Goal: Task Accomplishment & Management: Manage account settings

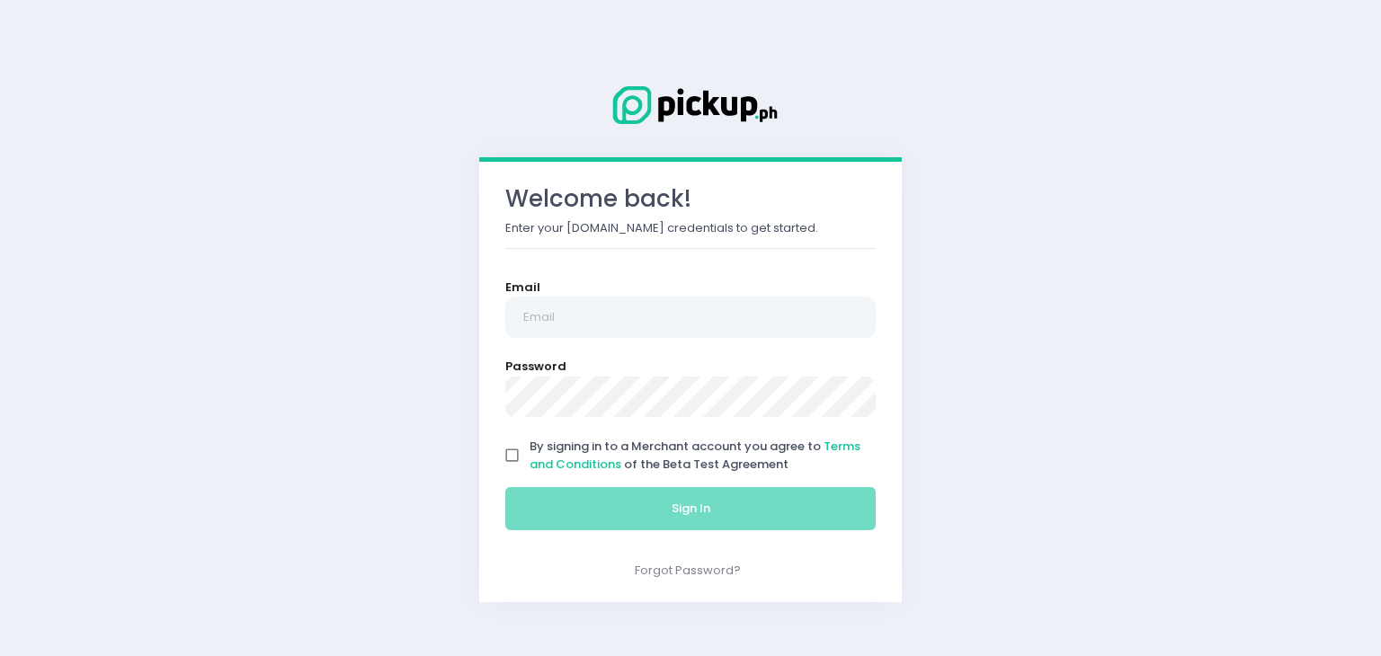
click at [113, 272] on div "Welcome back! Enter your [DOMAIN_NAME] credentials to get started. Email Passwo…" at bounding box center [690, 328] width 1381 height 656
paste input "[EMAIL_ADDRESS][DOMAIN_NAME]"
click at [547, 310] on input "[EMAIL_ADDRESS][DOMAIN_NAME]" at bounding box center [690, 317] width 370 height 41
type input "[EMAIL_ADDRESS][DOMAIN_NAME]"
click at [43, 275] on div "Welcome back! Enter your [DOMAIN_NAME] credentials to get started. Email [EMAIL…" at bounding box center [690, 328] width 1381 height 656
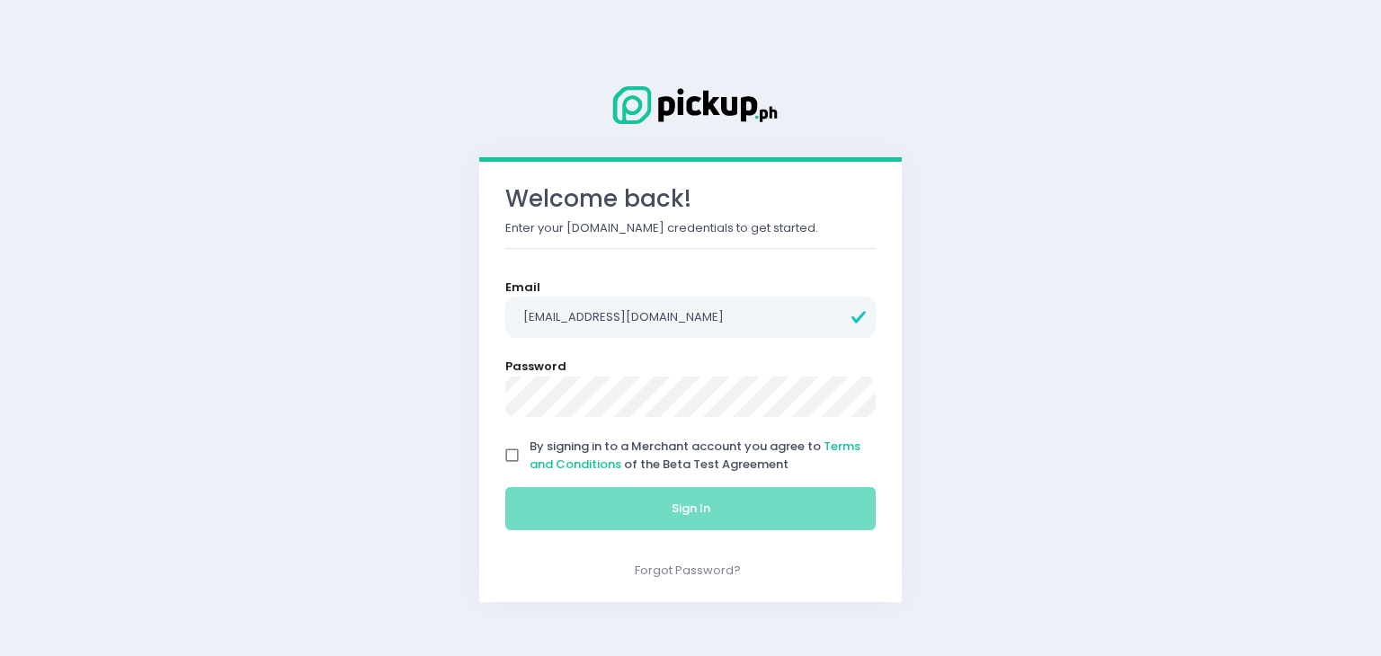
click at [515, 457] on input "By signing in to a Merchant account you agree to Terms and Conditions of the Be…" at bounding box center [512, 456] width 34 height 34
checkbox input "true"
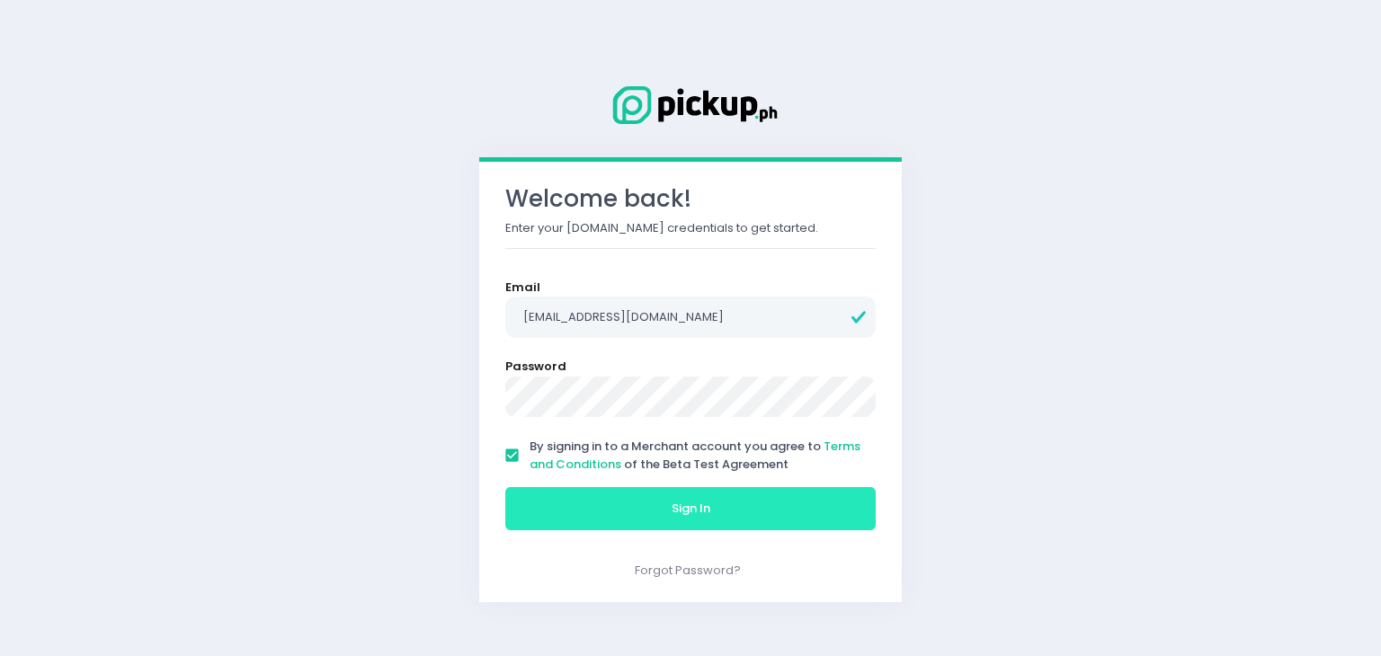
click at [551, 494] on button "Sign In" at bounding box center [690, 508] width 370 height 43
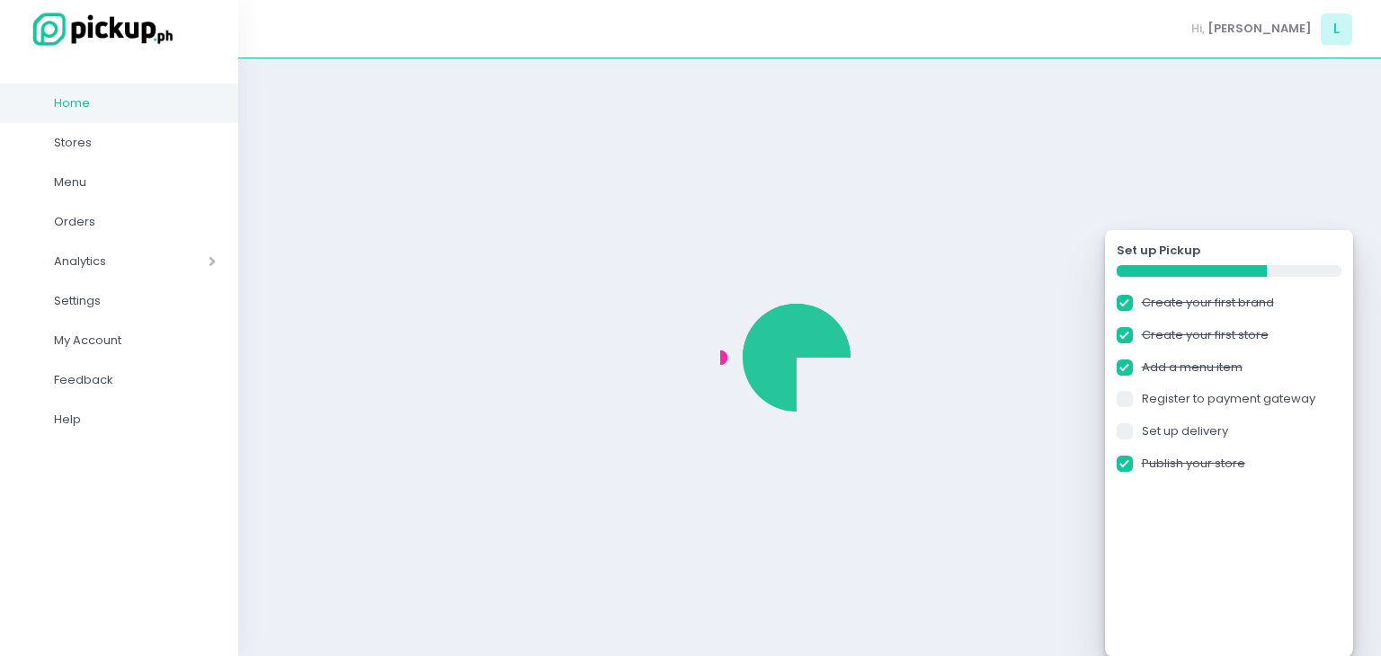
checkbox input "true"
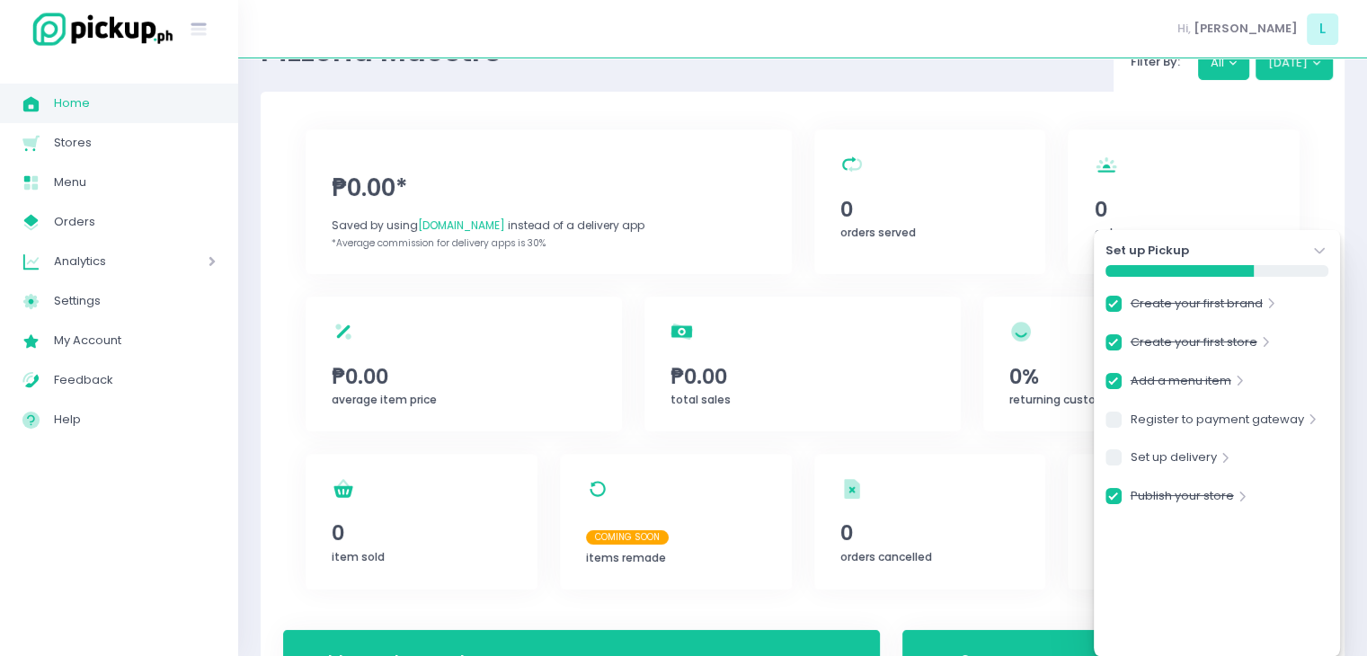
scroll to position [61, 0]
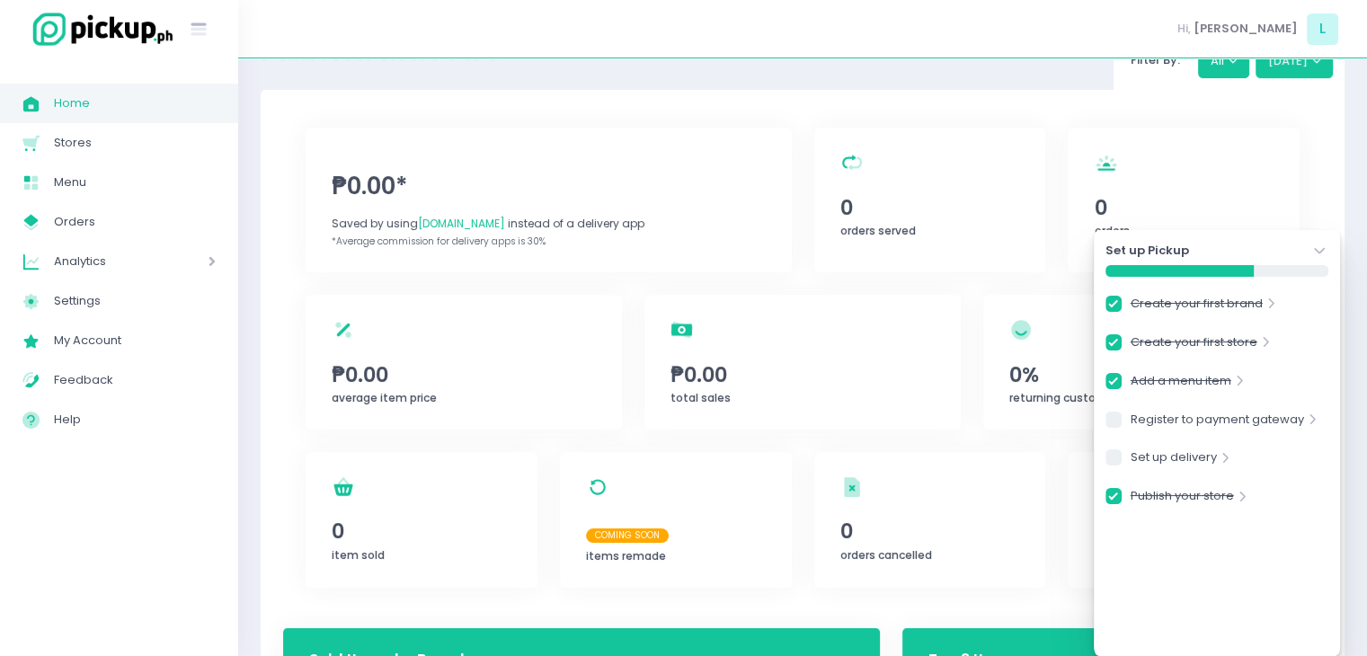
click at [1322, 251] on icon "Stockholm-icons / Navigation / Angle-down Created with Sketch." at bounding box center [1320, 251] width 18 height 18
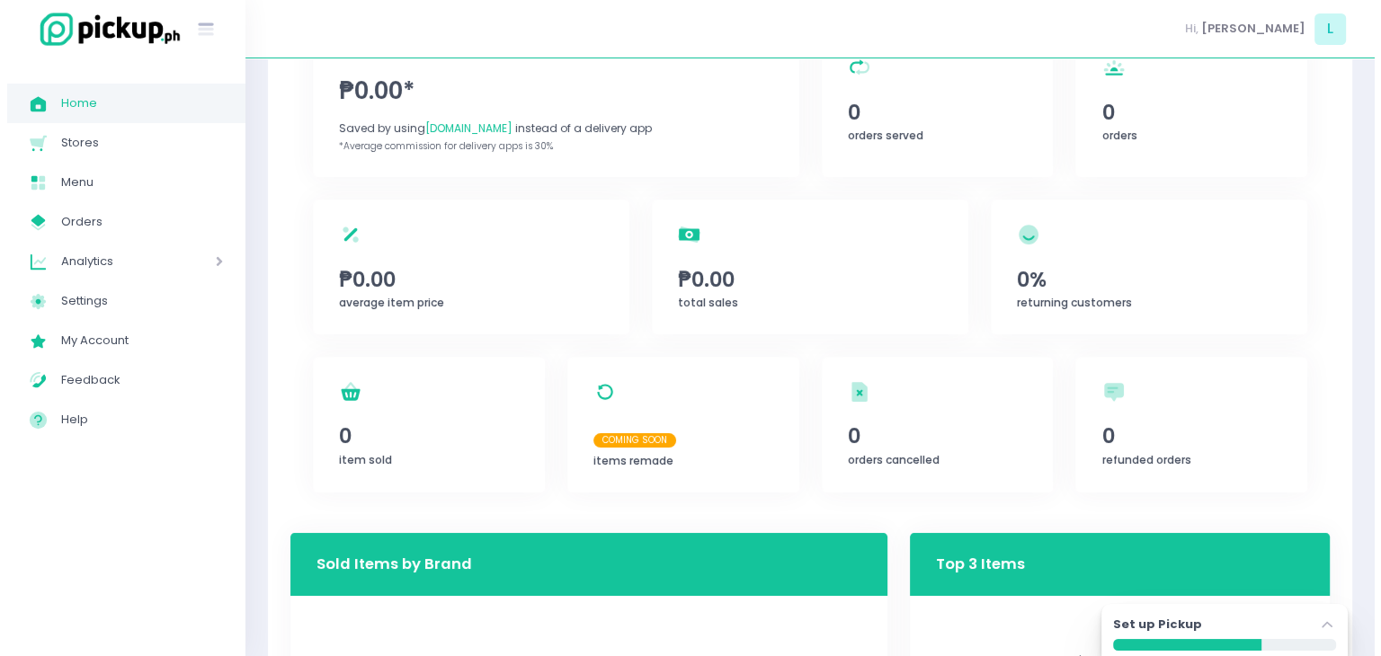
scroll to position [0, 0]
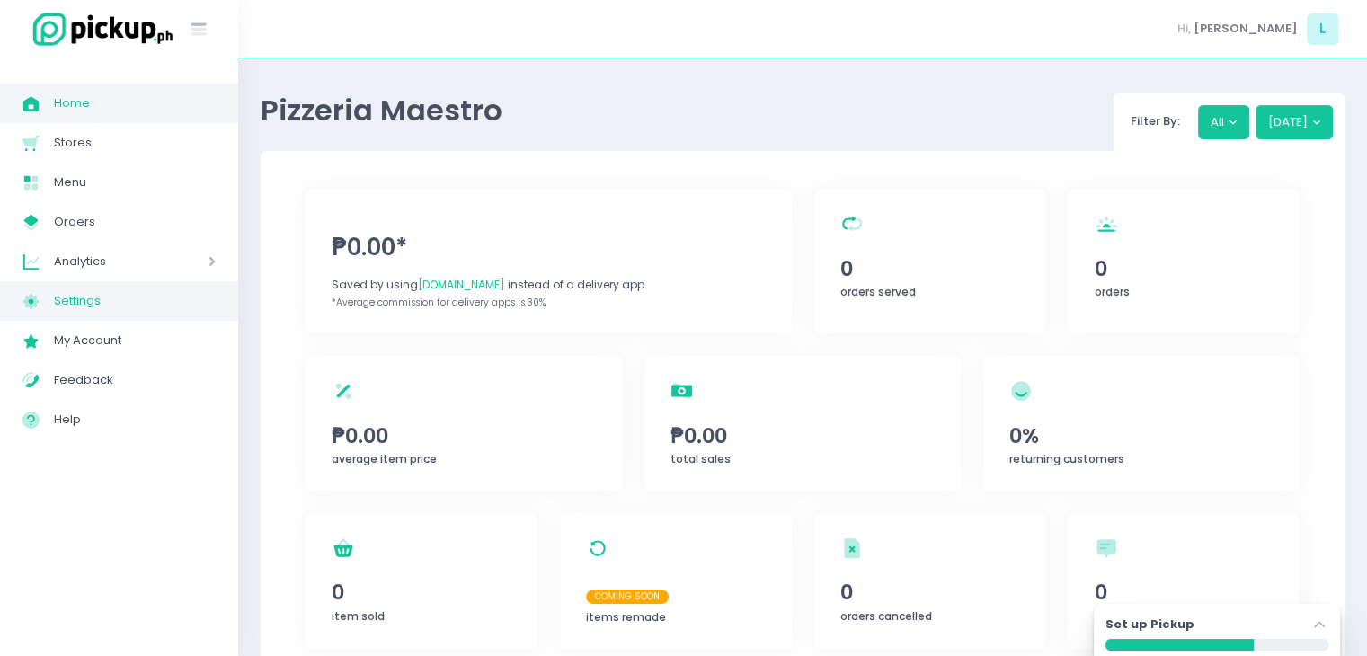
click at [94, 307] on span "Settings" at bounding box center [135, 300] width 162 height 23
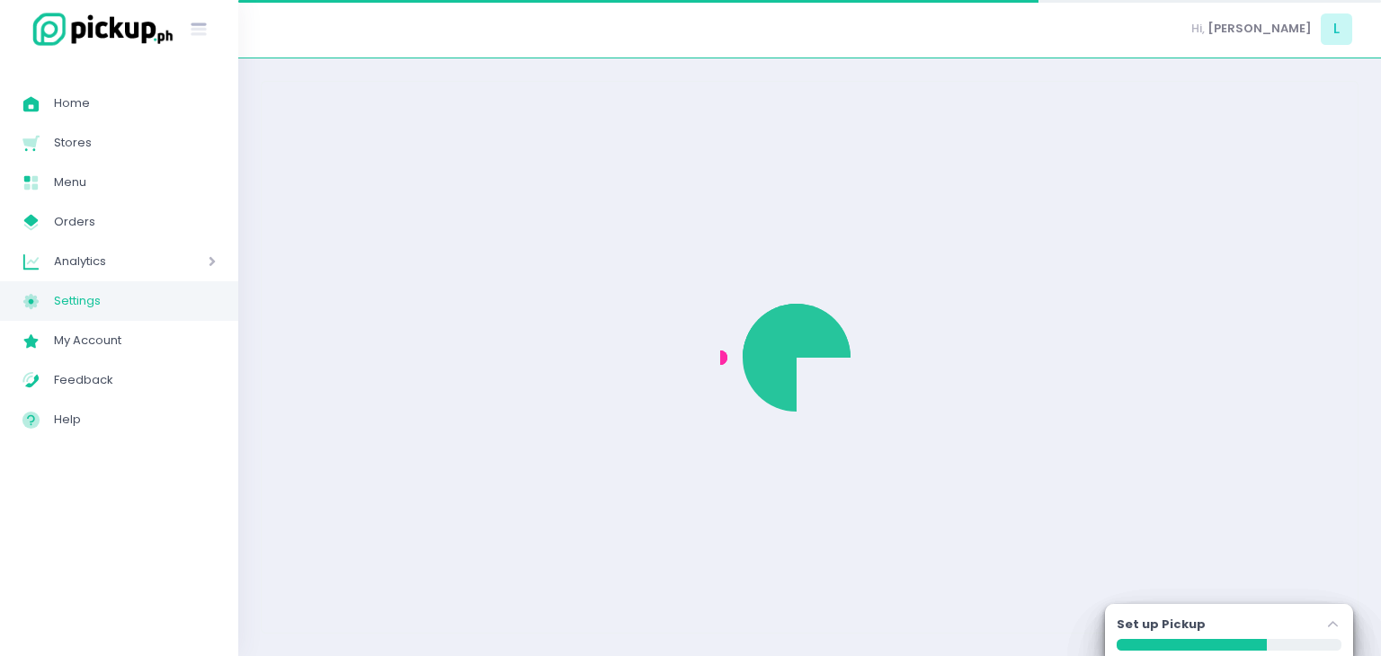
select select "active"
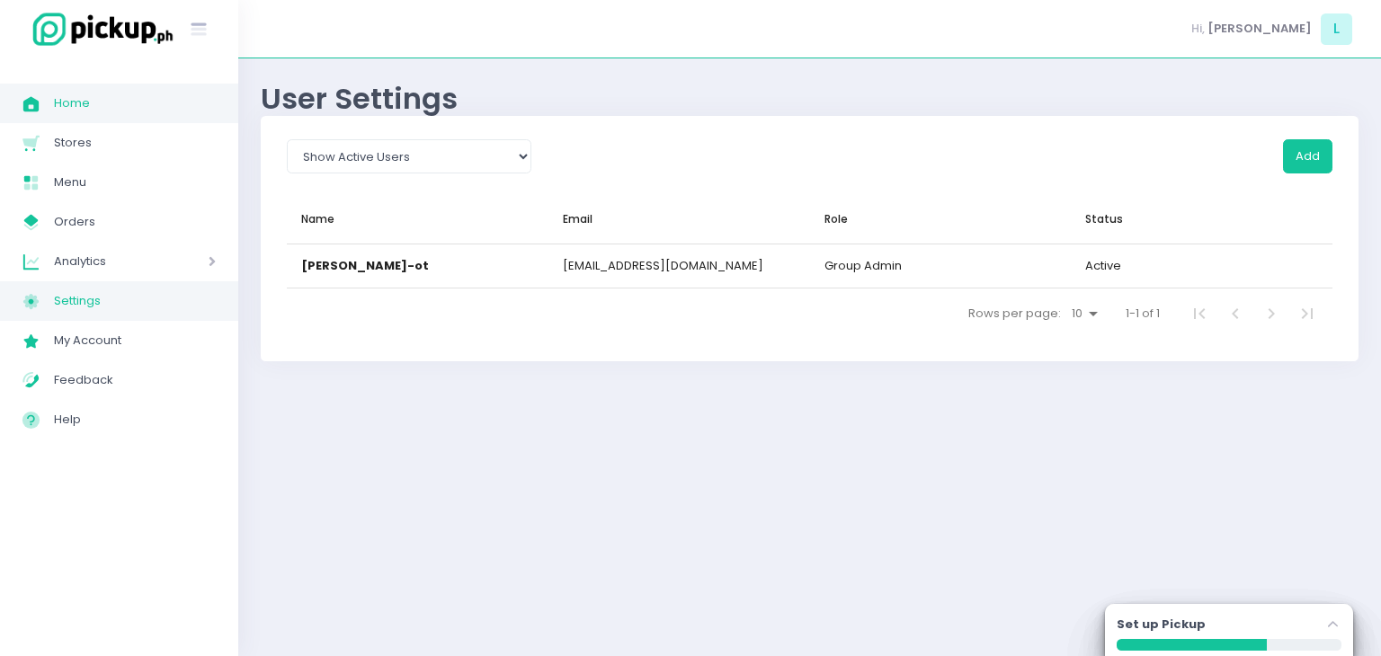
click at [102, 118] on link "Home Created with Sketch. Home" at bounding box center [119, 104] width 238 height 40
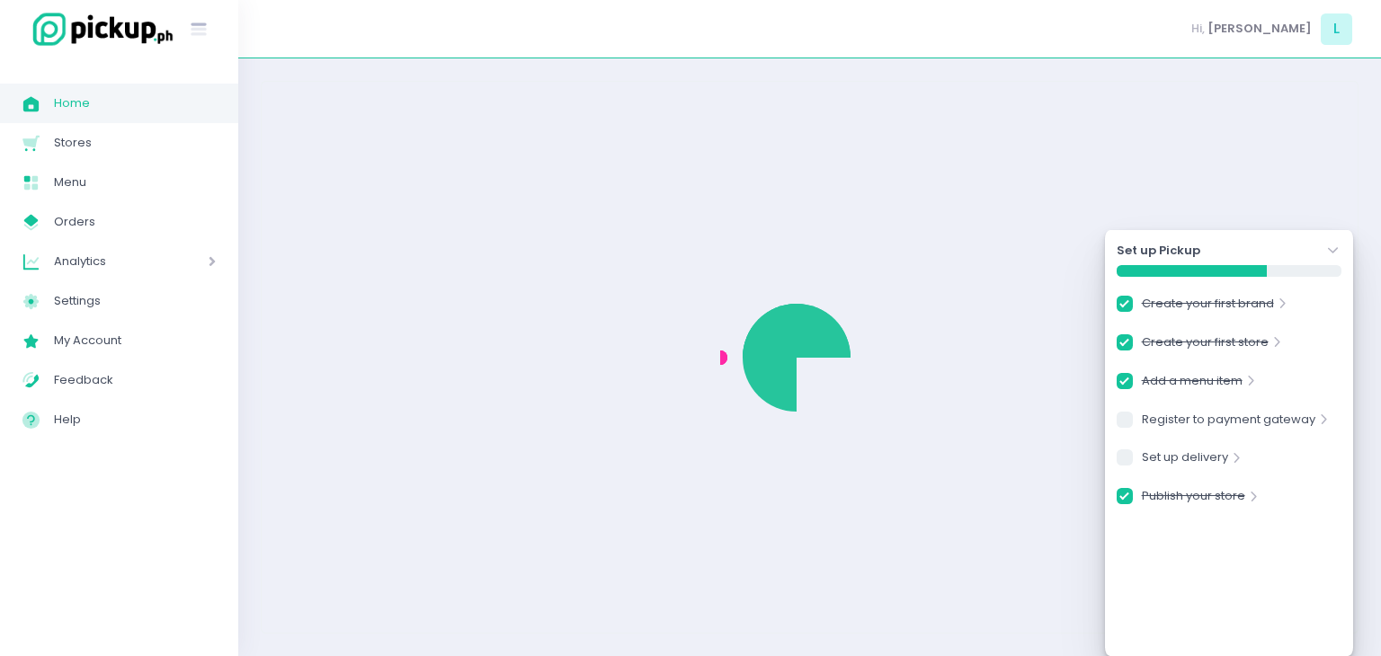
checkbox input "true"
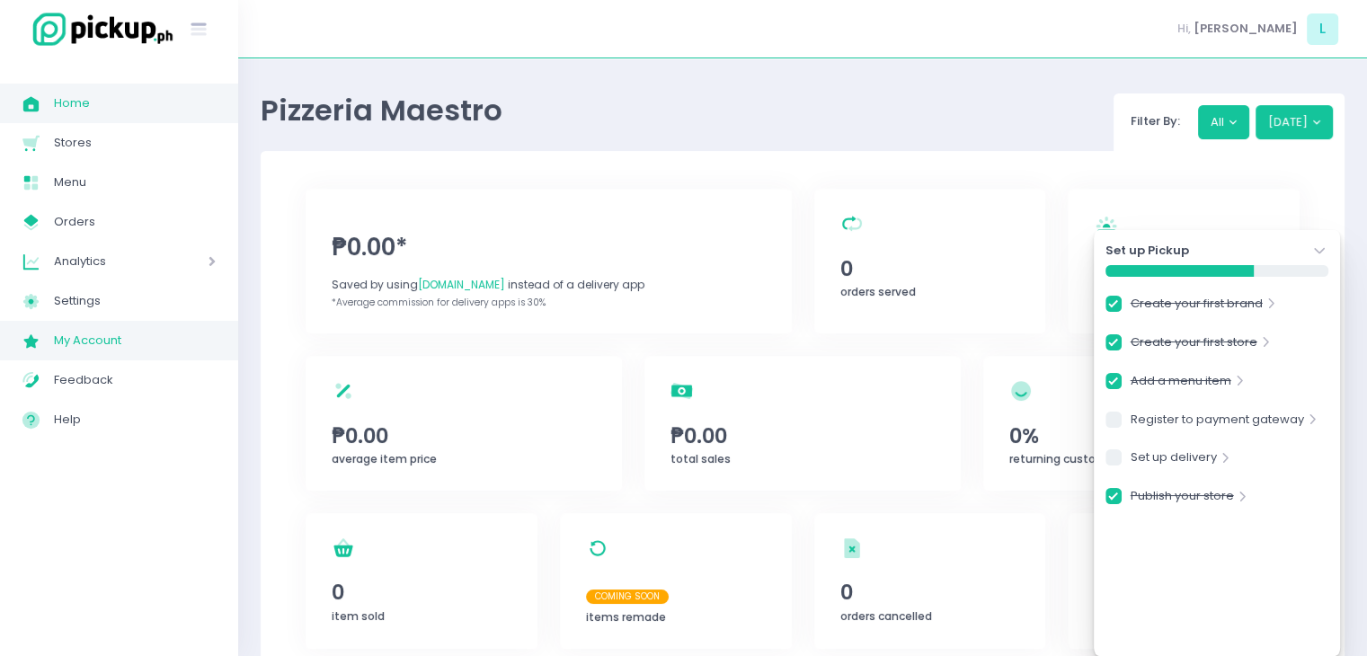
click at [60, 339] on span "My Account" at bounding box center [135, 340] width 162 height 23
checkbox input "true"
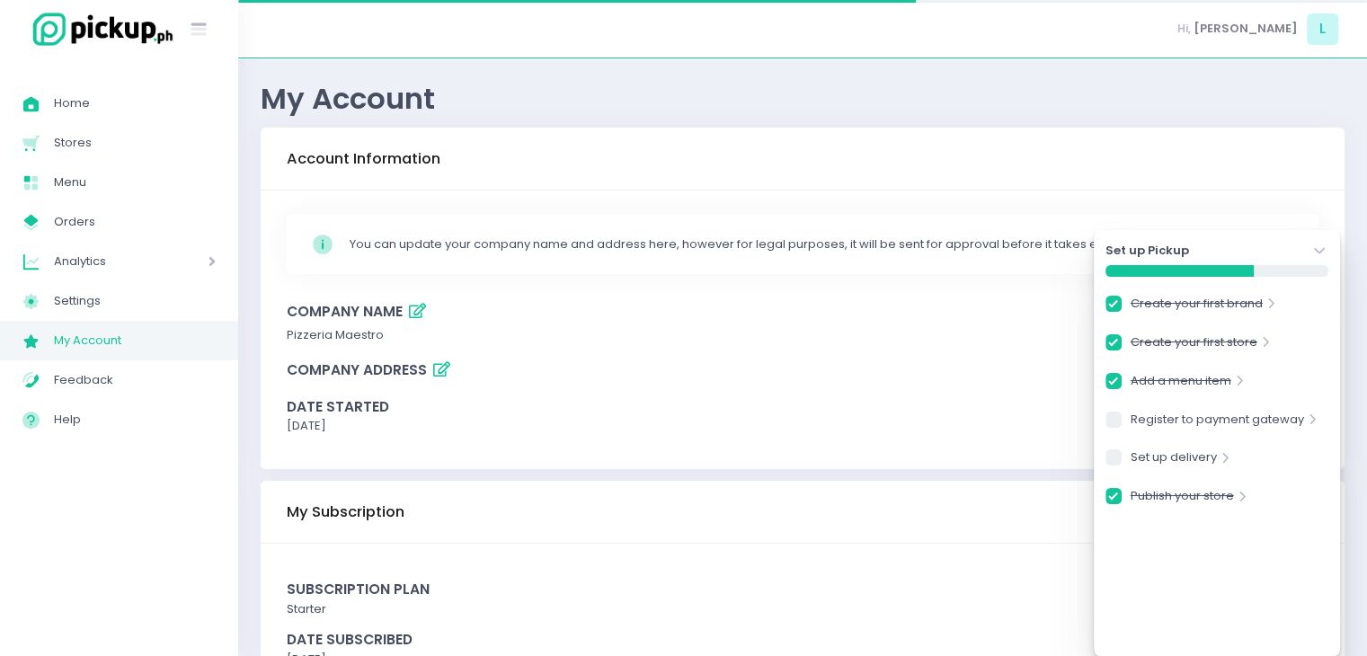
checkbox input "true"
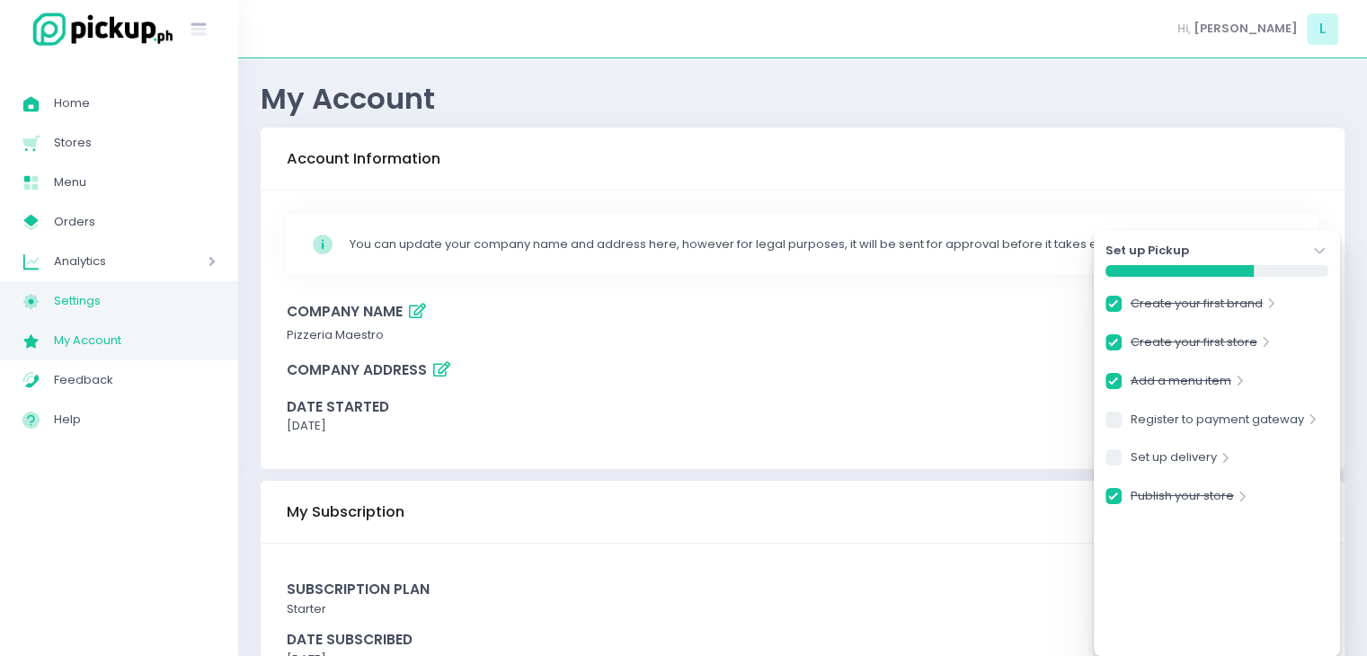
click at [58, 311] on span "Settings" at bounding box center [135, 300] width 162 height 23
checkbox input "true"
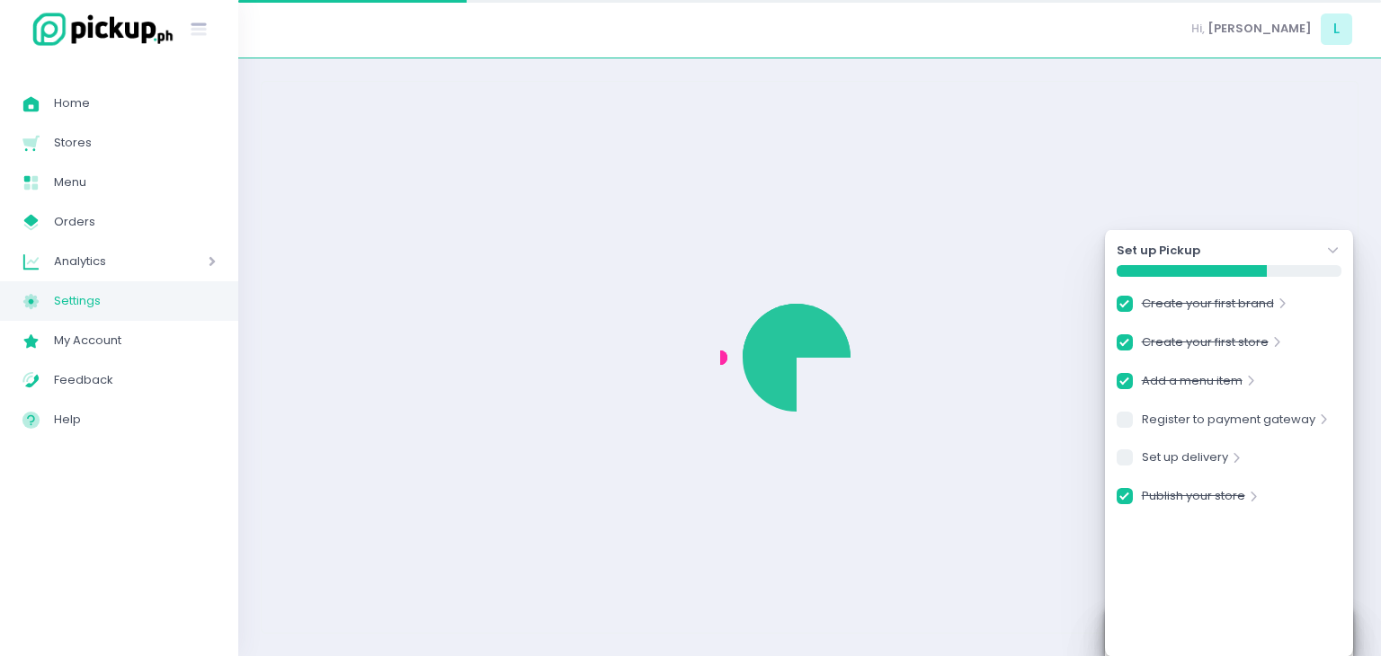
checkbox input "true"
select select "active"
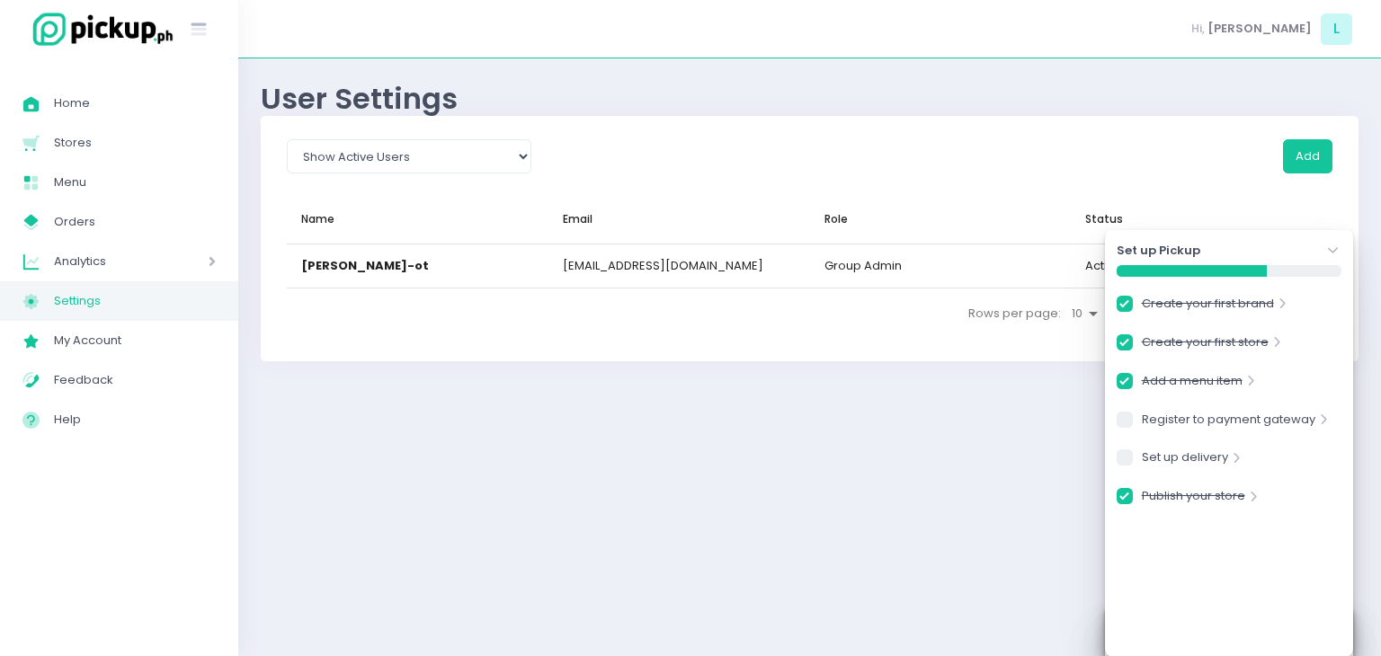
click at [1324, 242] on icon "Stockholm-icons / Navigation / Angle-down Created with Sketch." at bounding box center [1333, 251] width 18 height 18
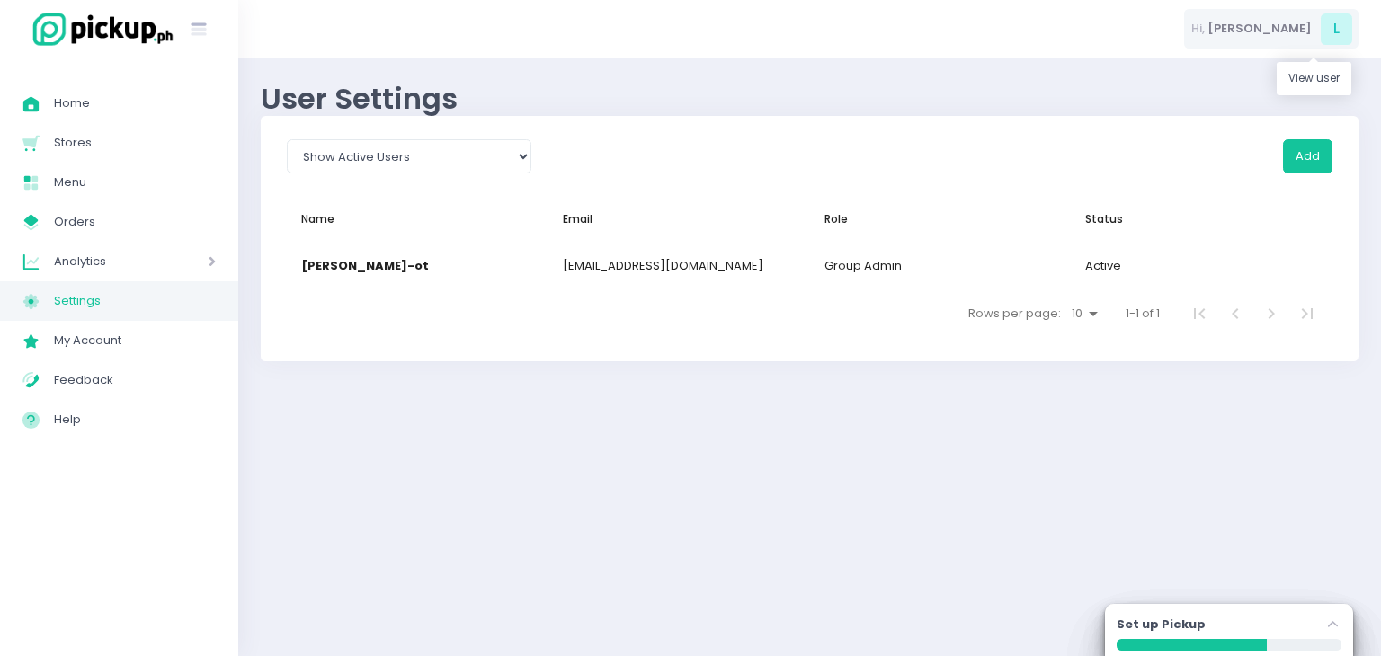
click at [1310, 37] on span "[PERSON_NAME]" at bounding box center [1259, 29] width 104 height 18
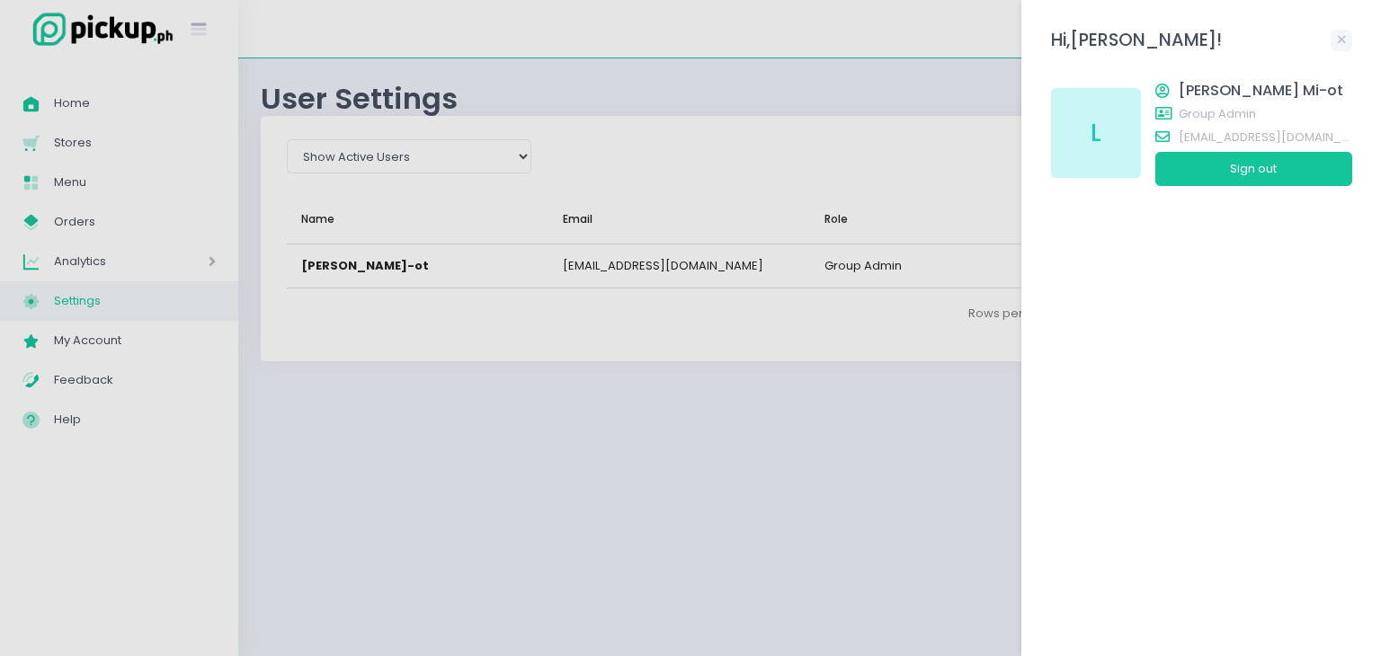
click at [75, 494] on div at bounding box center [690, 328] width 1381 height 656
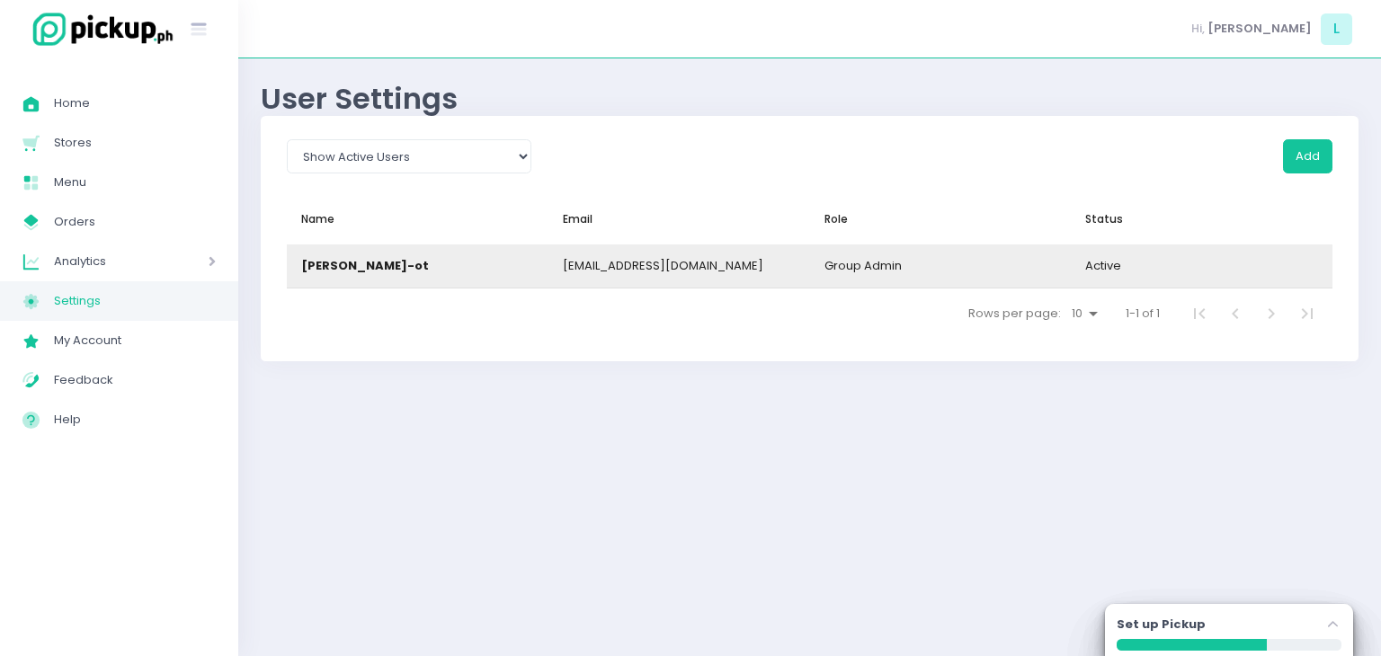
click at [467, 256] on div "[PERSON_NAME]-ot" at bounding box center [418, 266] width 262 height 43
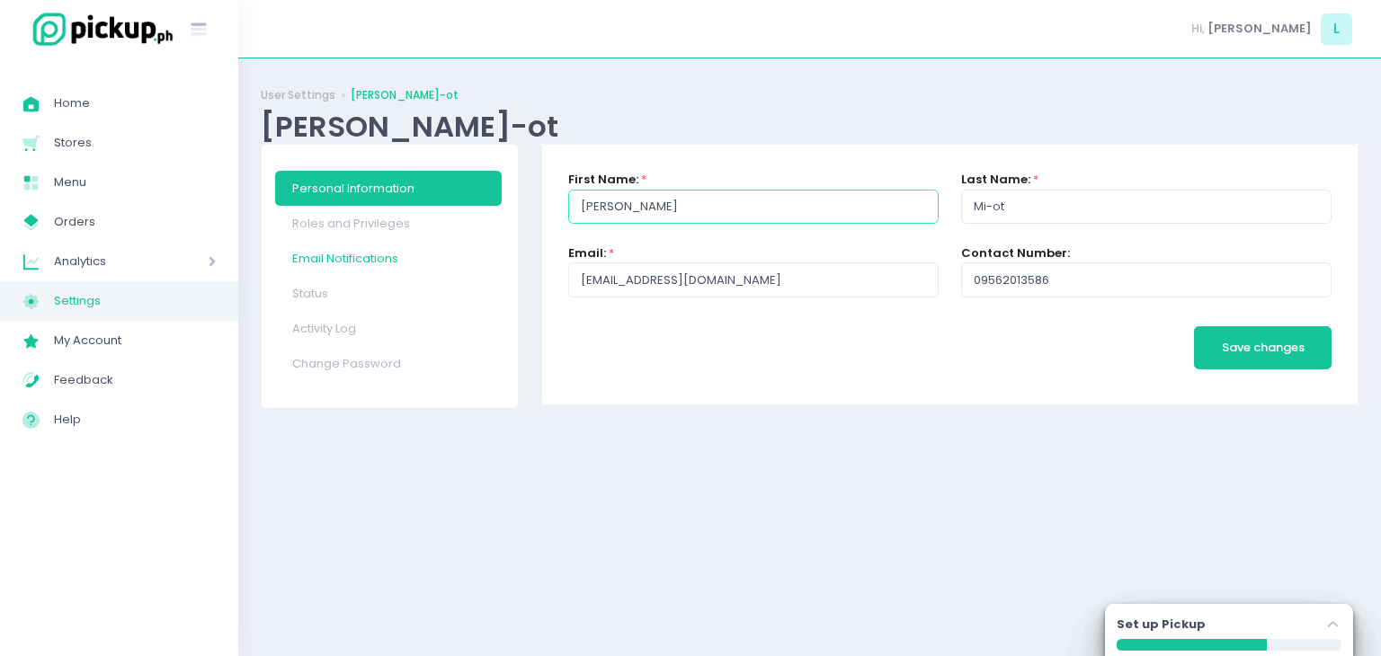
drag, startPoint x: 732, startPoint y: 204, endPoint x: 458, endPoint y: 252, distance: 277.4
click at [458, 252] on div "Personal Information Roles and Privileges Email Notifications Status Activity L…" at bounding box center [810, 276] width 1120 height 265
type input "]"
type input "Pizzeria"
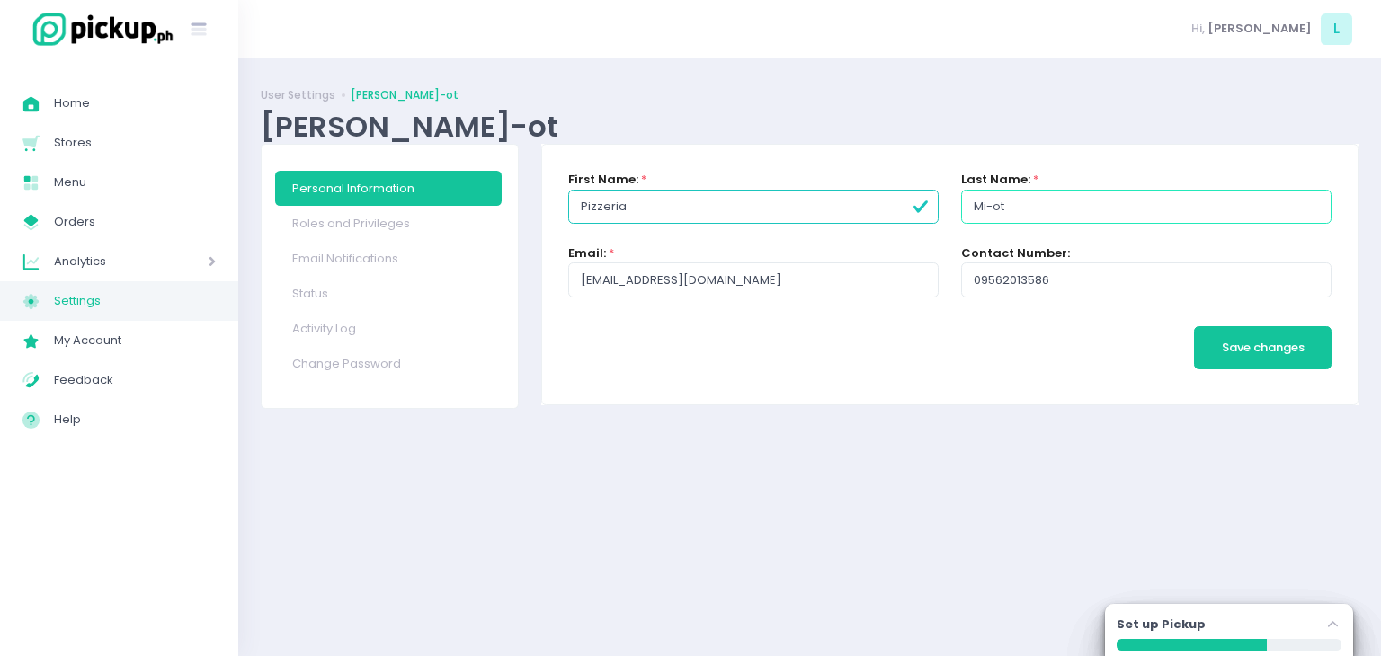
drag, startPoint x: 1044, startPoint y: 193, endPoint x: 860, endPoint y: 247, distance: 191.1
click at [860, 247] on form "First Name: * Pizzeria Last Name: * Mi-ot Email: * [EMAIL_ADDRESS][DOMAIN_NAME]…" at bounding box center [949, 274] width 763 height 207
type input "Maestro"
click at [802, 295] on input "[EMAIL_ADDRESS][DOMAIN_NAME]" at bounding box center [753, 279] width 370 height 34
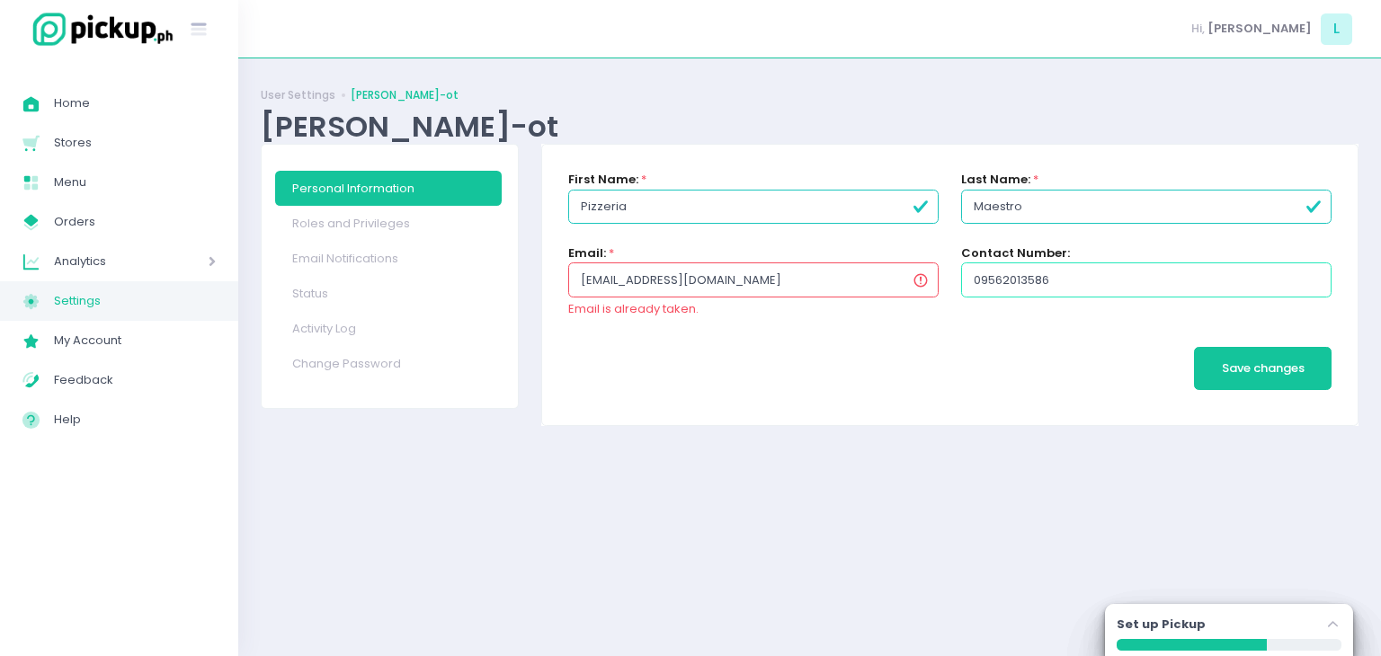
drag, startPoint x: 1066, startPoint y: 271, endPoint x: 869, endPoint y: 274, distance: 196.9
click at [869, 274] on div "Email: * [EMAIL_ADDRESS][DOMAIN_NAME] Email is already taken. Contact Number: […" at bounding box center [949, 291] width 786 height 93
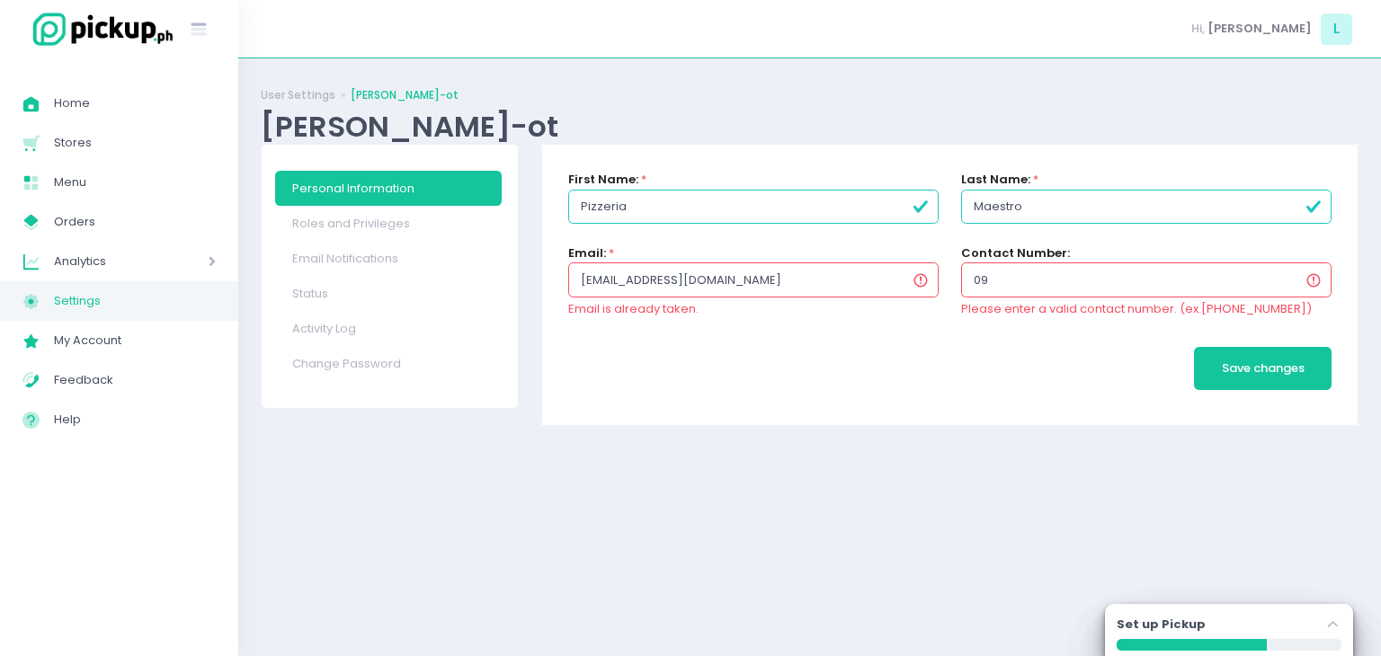
type input "0"
type input "09562013586"
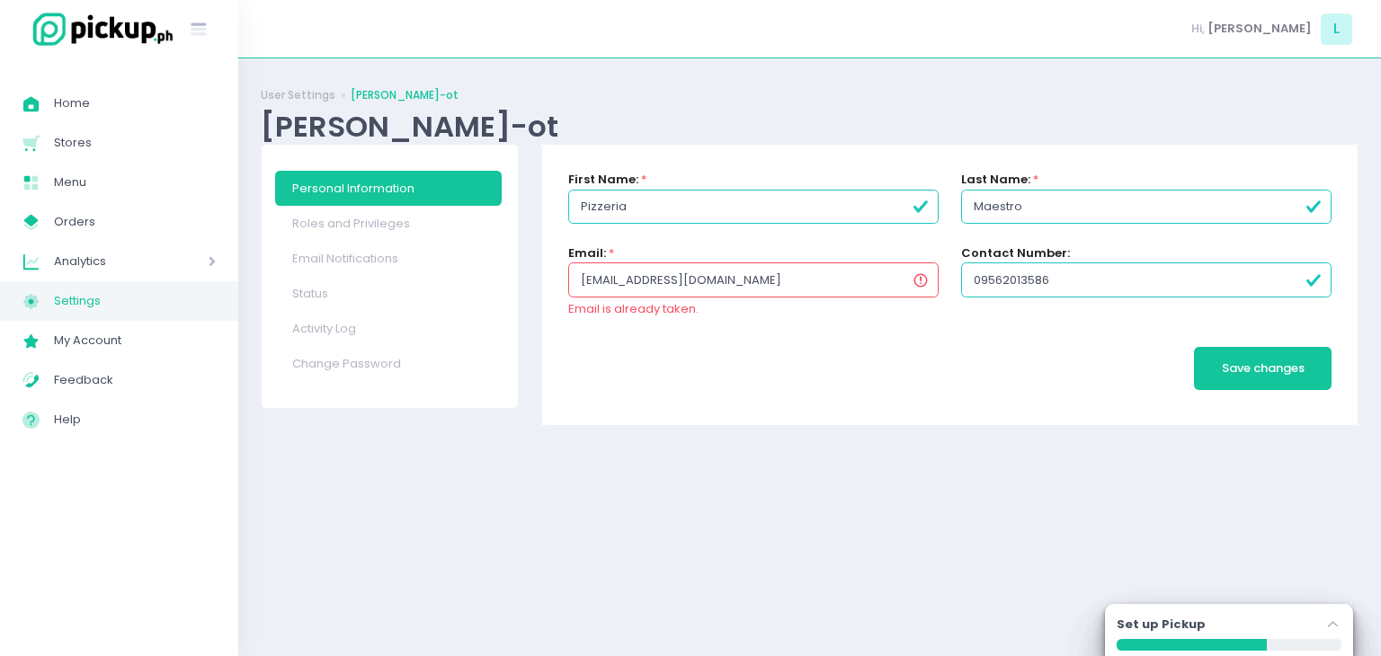
click at [888, 351] on div "Save changes" at bounding box center [949, 368] width 763 height 60
drag, startPoint x: 799, startPoint y: 289, endPoint x: 489, endPoint y: 316, distance: 311.4
click at [489, 316] on div "Personal Information Roles and Privileges Email Notifications Status Activity L…" at bounding box center [810, 285] width 1120 height 282
click at [202, 501] on div "Home Created with Sketch. Home Stores Created with Sketch. Stores Menu Created …" at bounding box center [119, 357] width 238 height 574
paste input "[EMAIL_ADDRESS][DOMAIN_NAME]"
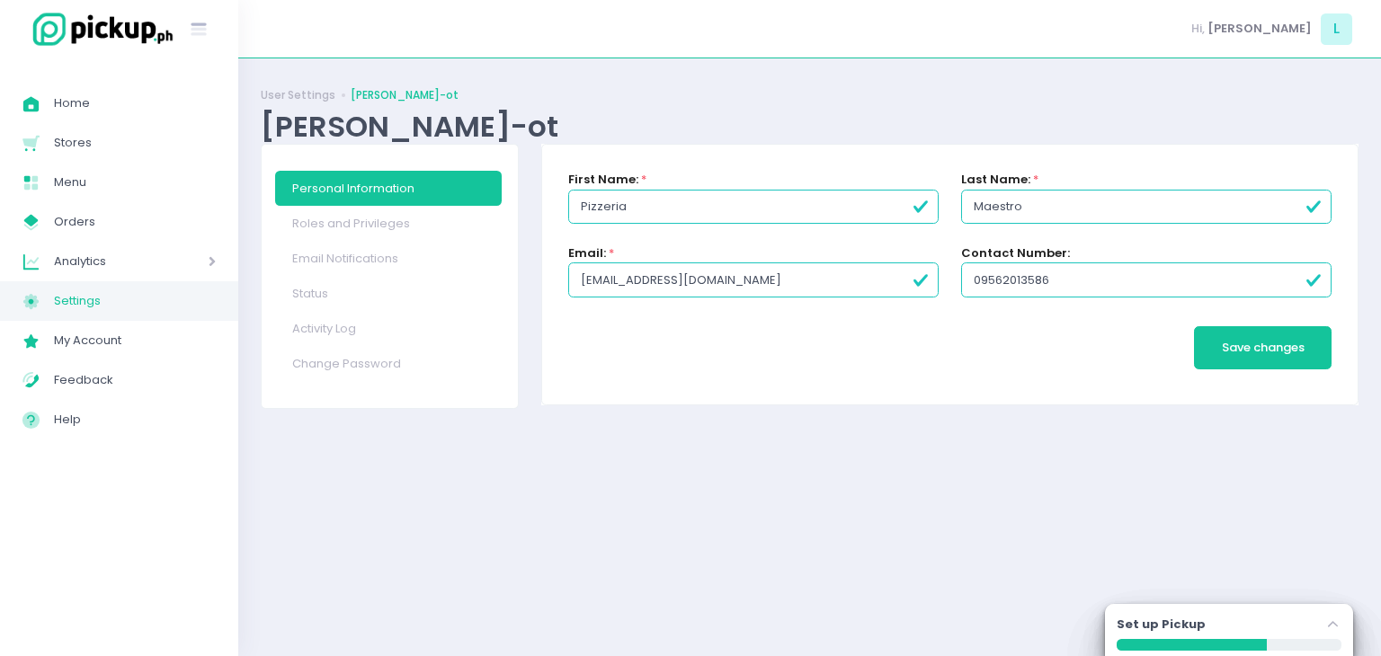
click at [605, 280] on input "[EMAIL_ADDRESS][DOMAIN_NAME]" at bounding box center [753, 279] width 370 height 34
type input "[EMAIL_ADDRESS][DOMAIN_NAME]"
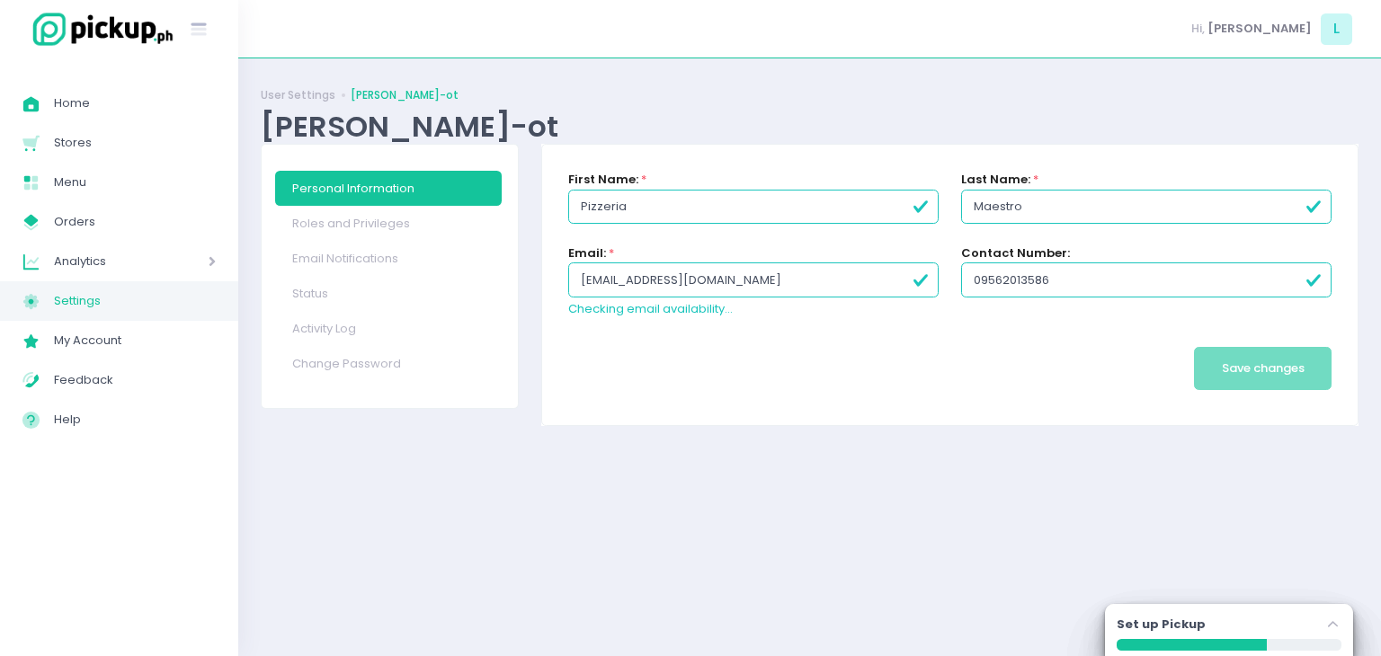
click at [1230, 360] on span "Save changes" at bounding box center [1263, 368] width 83 height 17
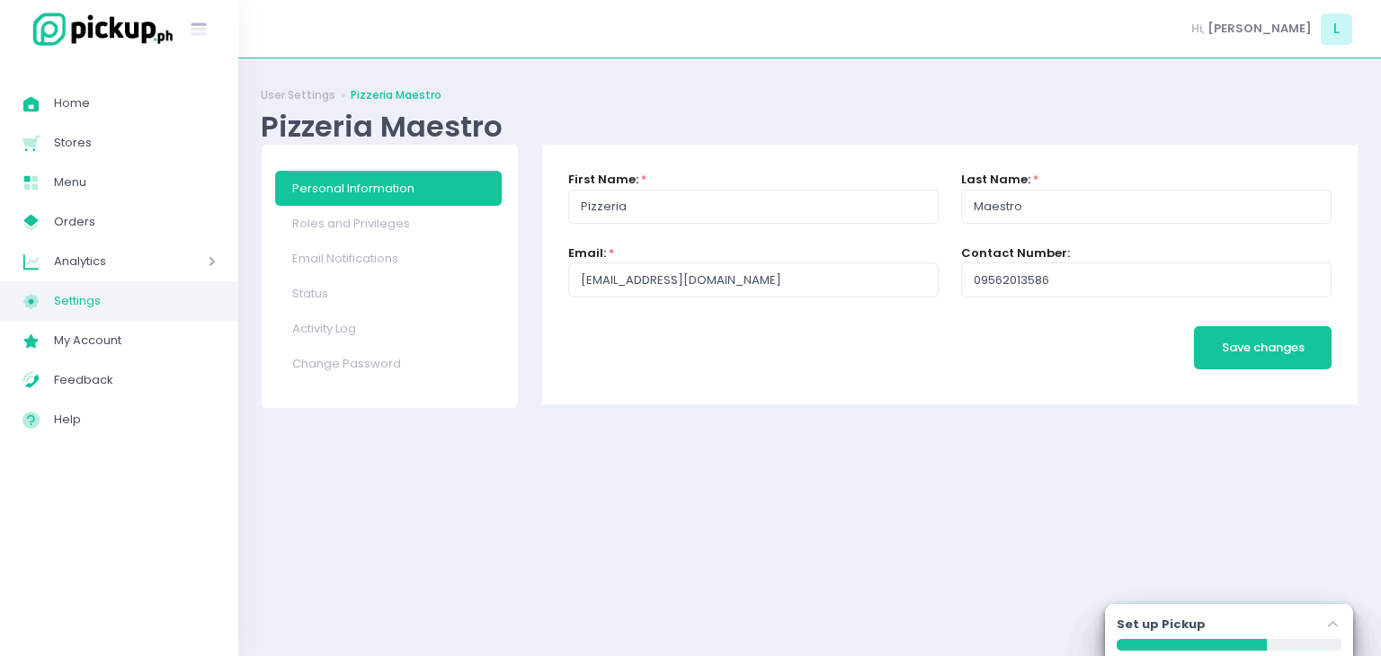
click at [941, 548] on div "User Settings Pizzeria Maestro Pizzeria Maestro Personal Information Roles and …" at bounding box center [809, 357] width 1143 height 553
